Goal: Complete application form

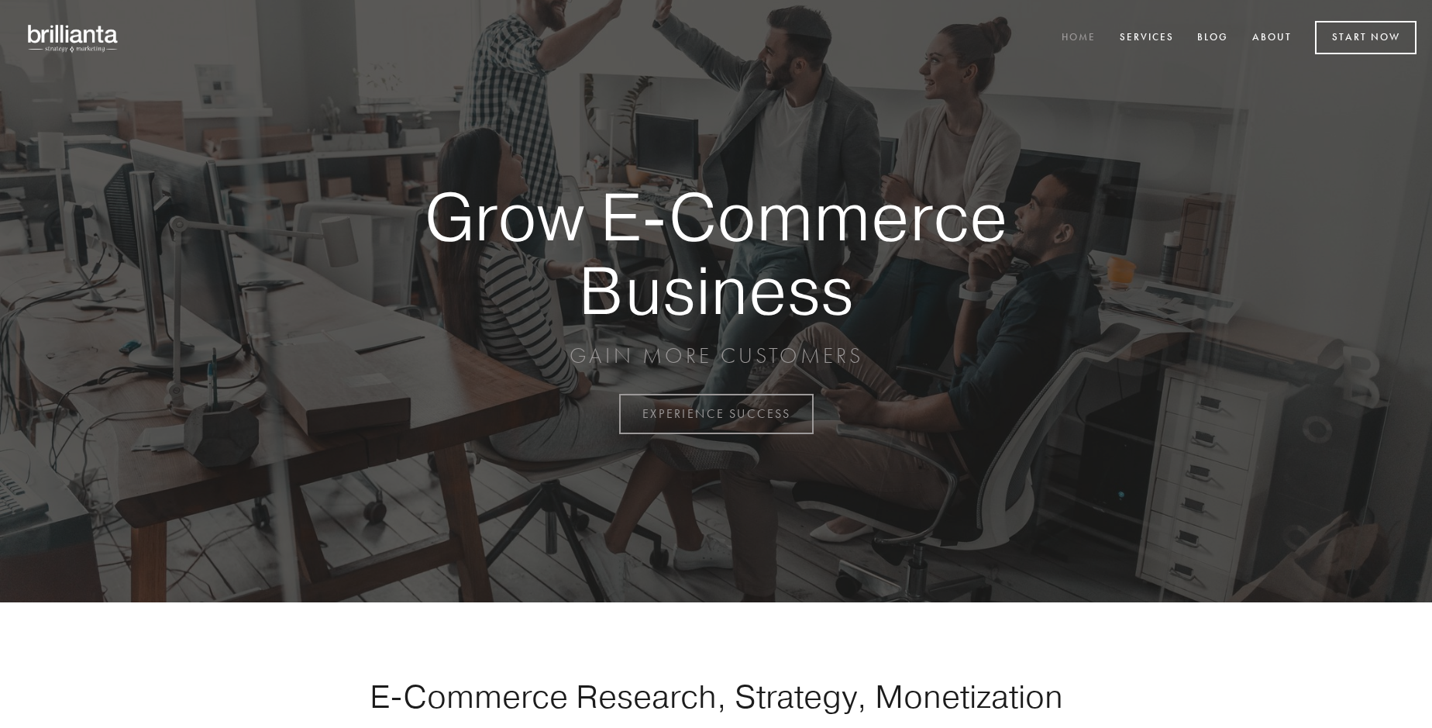
scroll to position [4063, 0]
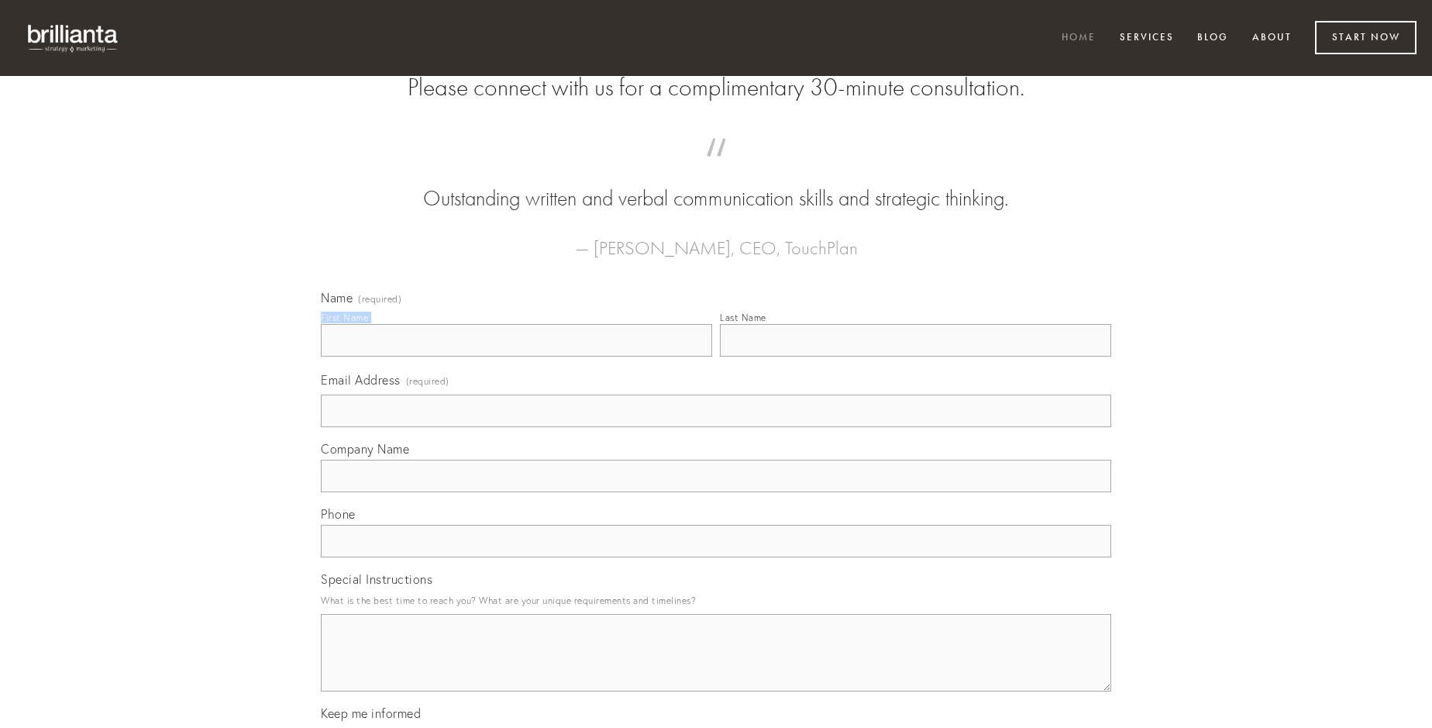
type input "[PERSON_NAME]"
click at [915, 357] on input "Last Name" at bounding box center [915, 340] width 391 height 33
type input "[PERSON_NAME]"
click at [716, 427] on input "Email Address (required)" at bounding box center [716, 410] width 791 height 33
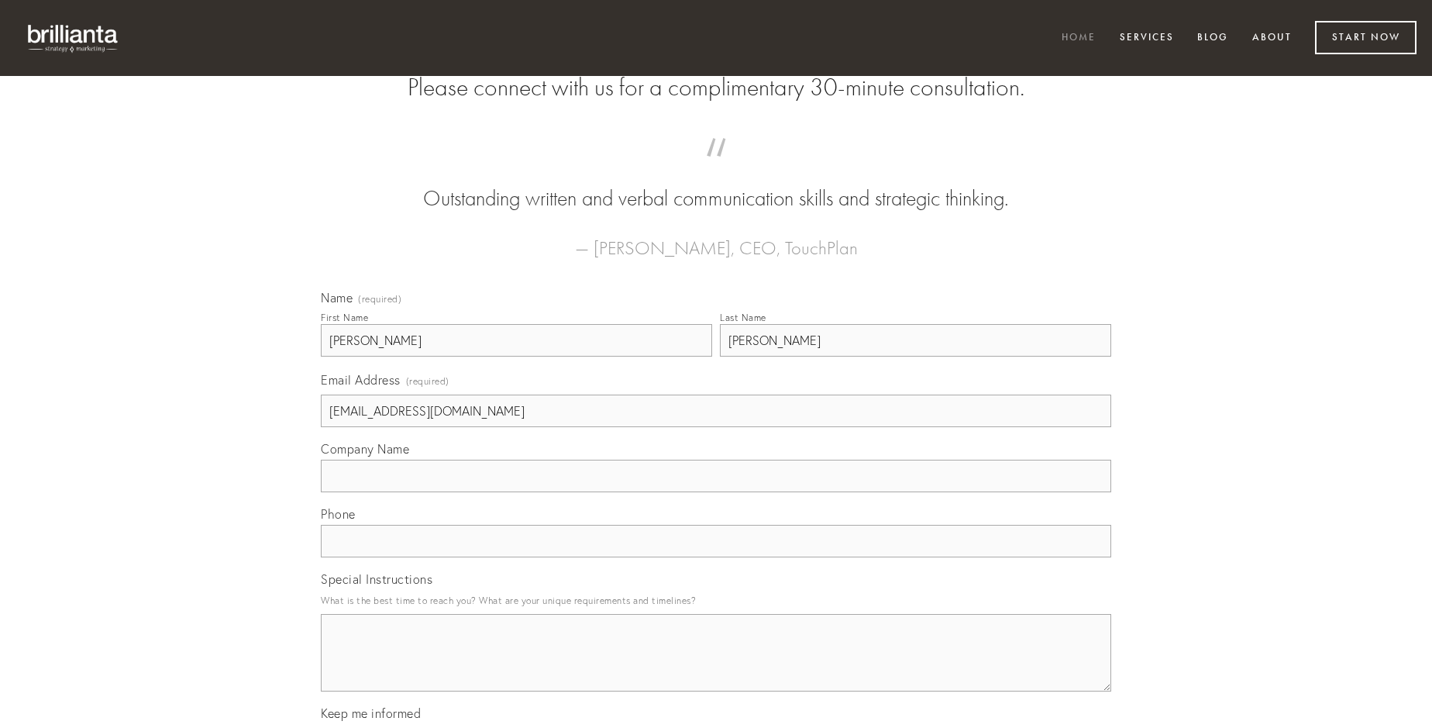
type input "[EMAIL_ADDRESS][DOMAIN_NAME]"
click at [716, 492] on input "Company Name" at bounding box center [716, 476] width 791 height 33
type input "delectus"
click at [716, 557] on input "text" at bounding box center [716, 541] width 791 height 33
click at [716, 667] on textarea "Special Instructions" at bounding box center [716, 653] width 791 height 78
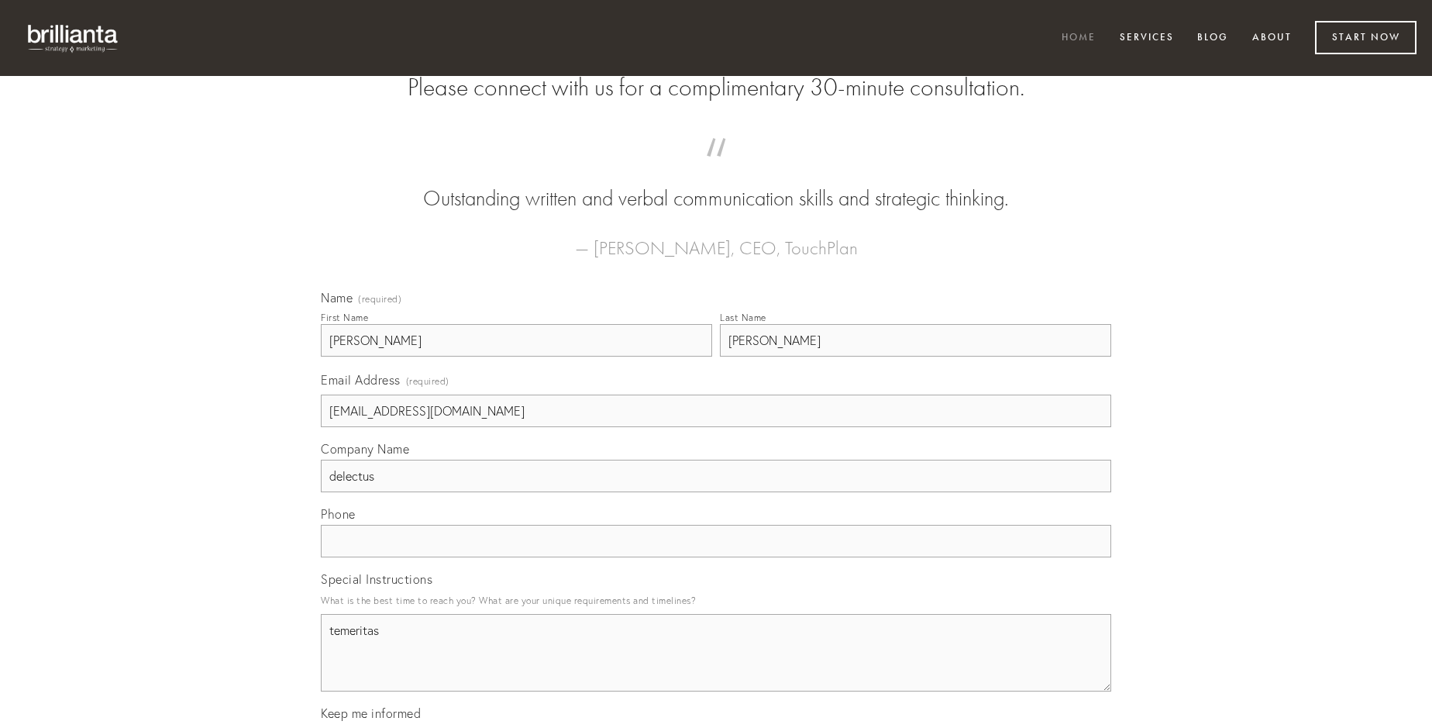
type textarea "temeritas"
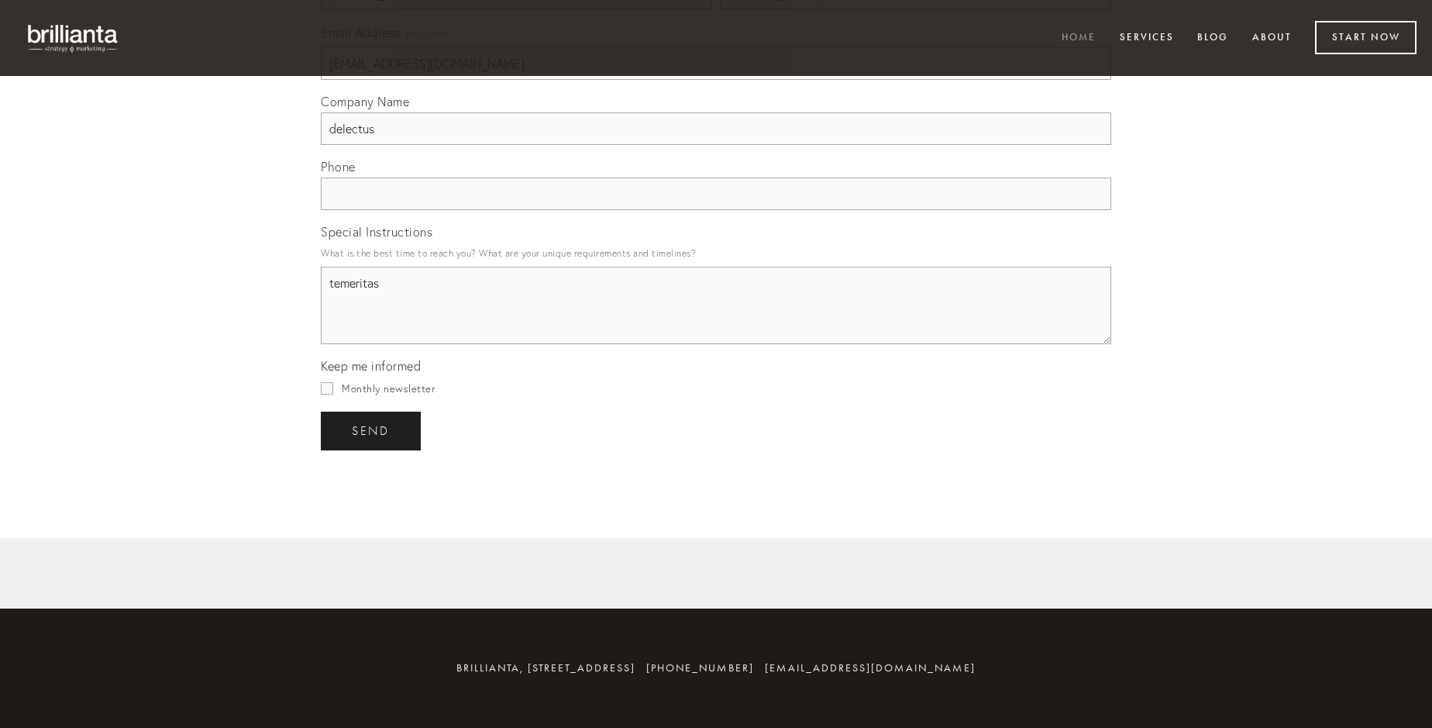
click at [372, 430] on span "send" at bounding box center [371, 431] width 38 height 14
